Goal: Book appointment/travel/reservation

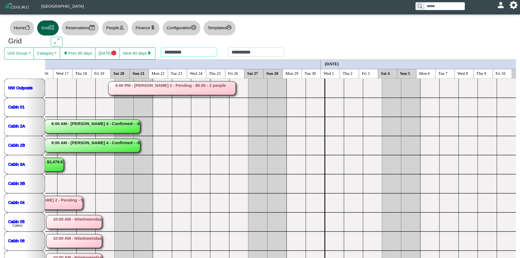
click at [177, 52] on div "**********" at bounding box center [222, 53] width 134 height 12
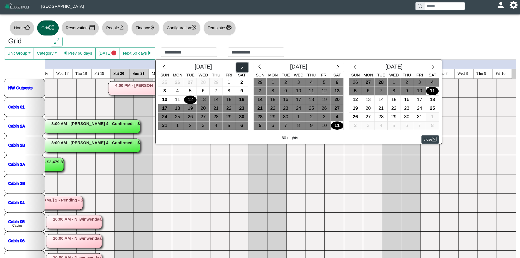
click at [243, 68] on button "button" at bounding box center [242, 67] width 12 height 10
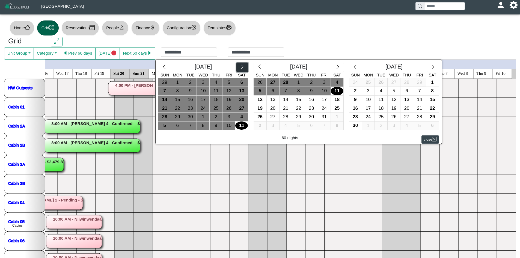
click at [243, 68] on button "button" at bounding box center [242, 67] width 12 height 10
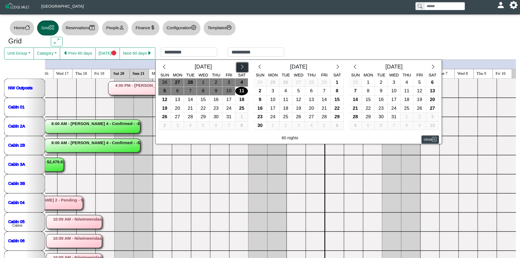
click at [243, 68] on button "button" at bounding box center [242, 67] width 12 height 10
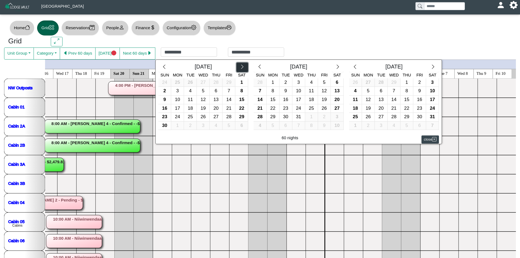
click at [243, 68] on button "button" at bounding box center [242, 67] width 12 height 10
click at [243, 67] on button "button" at bounding box center [242, 67] width 12 height 10
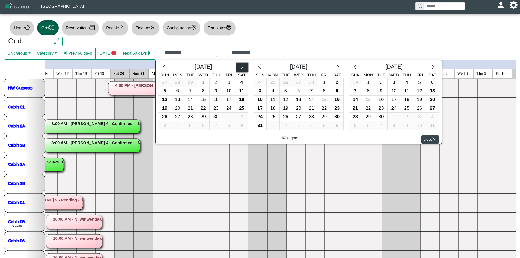
click at [243, 67] on button "button" at bounding box center [242, 67] width 12 height 10
click at [241, 67] on icon "chevron right" at bounding box center [241, 66] width 5 height 5
click at [367, 90] on div "7" at bounding box center [368, 91] width 13 height 8
type input "********"
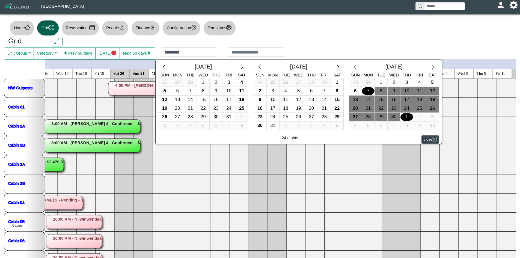
click at [408, 118] on div "1" at bounding box center [406, 117] width 13 height 8
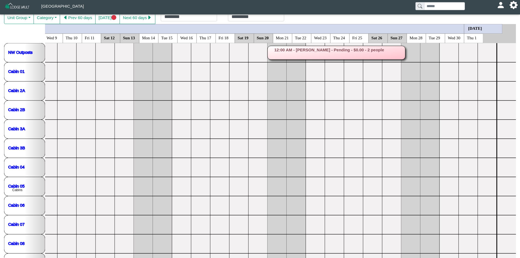
scroll to position [32, 0]
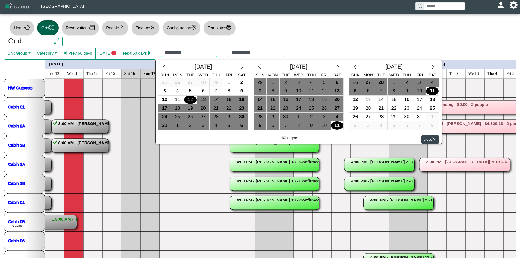
drag, startPoint x: 179, startPoint y: 53, endPoint x: 187, endPoint y: 55, distance: 7.9
click at [181, 54] on div "**********" at bounding box center [222, 53] width 134 height 12
click at [332, 69] on button "button" at bounding box center [338, 67] width 12 height 10
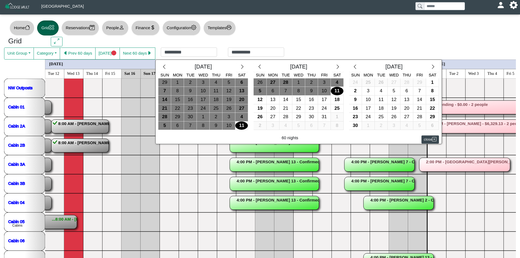
click at [329, 69] on div "[DATE]" at bounding box center [298, 67] width 66 height 10
click at [329, 68] on div "[DATE]" at bounding box center [298, 67] width 66 height 10
click at [335, 65] on icon "chevron right" at bounding box center [337, 66] width 5 height 5
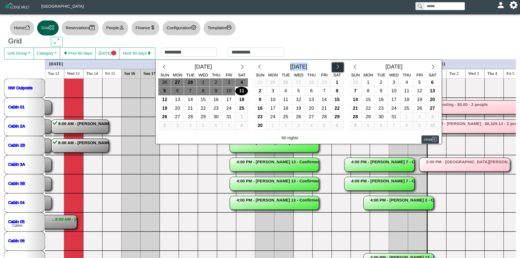
click at [335, 65] on icon "chevron right" at bounding box center [337, 66] width 5 height 5
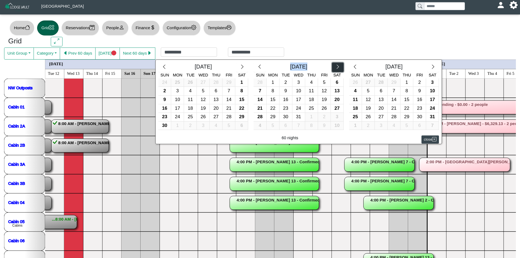
click at [335, 65] on icon "chevron right" at bounding box center [337, 66] width 5 height 5
click at [333, 64] on button "button" at bounding box center [338, 67] width 12 height 10
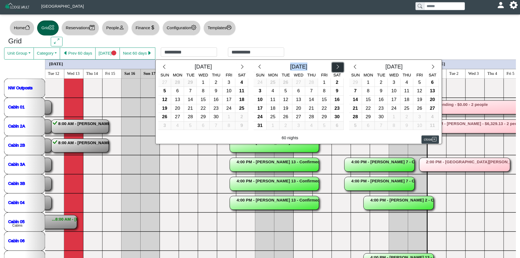
click at [333, 64] on button "button" at bounding box center [338, 67] width 12 height 10
click at [260, 83] on div "28" at bounding box center [259, 82] width 13 height 8
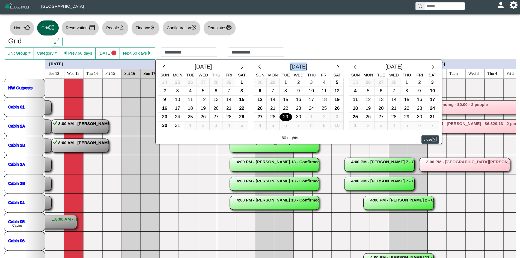
type input "*********"
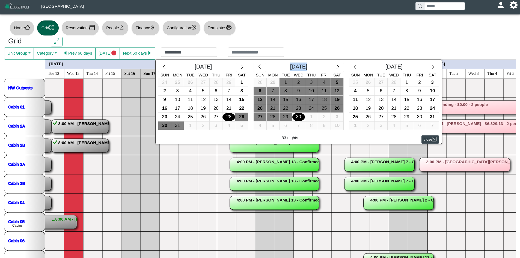
click at [293, 119] on div "30" at bounding box center [298, 117] width 13 height 8
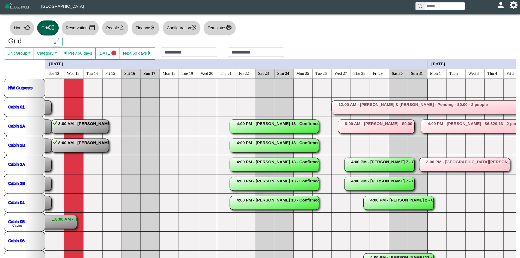
click at [91, 147] on rect at bounding box center [79, 146] width 57 height 14
